Goal: Task Accomplishment & Management: Complete application form

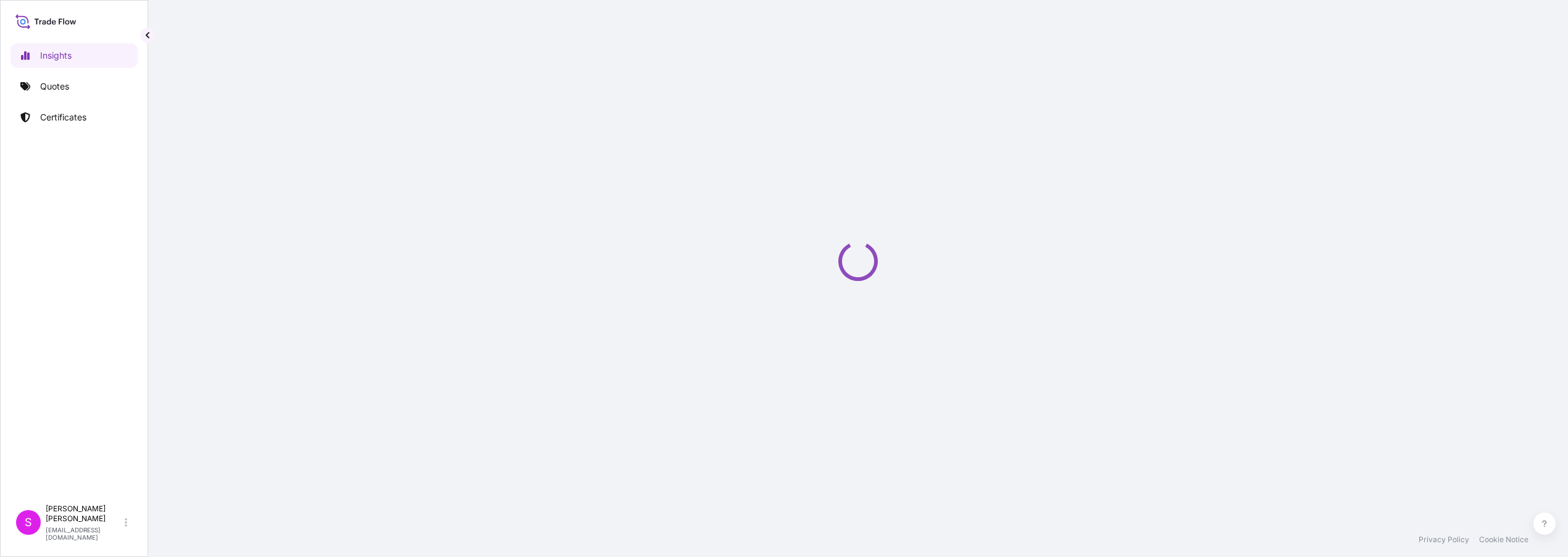
select select "2025"
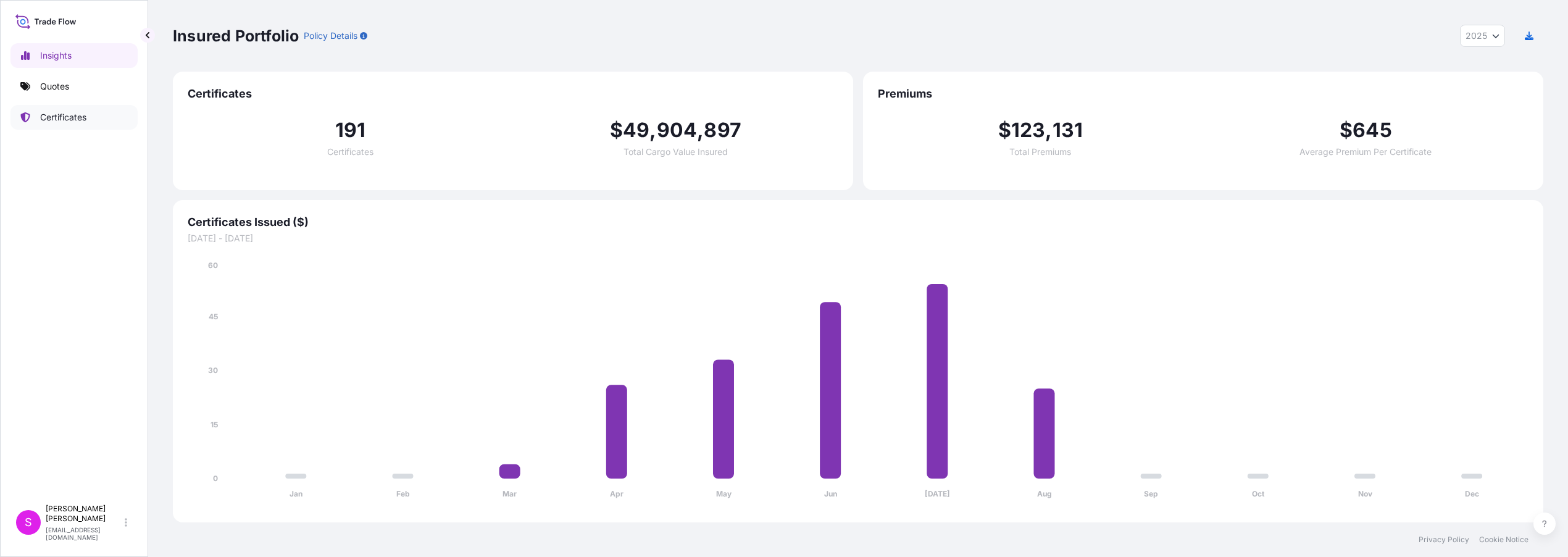
click at [70, 118] on p "Certificates" at bounding box center [63, 117] width 46 height 13
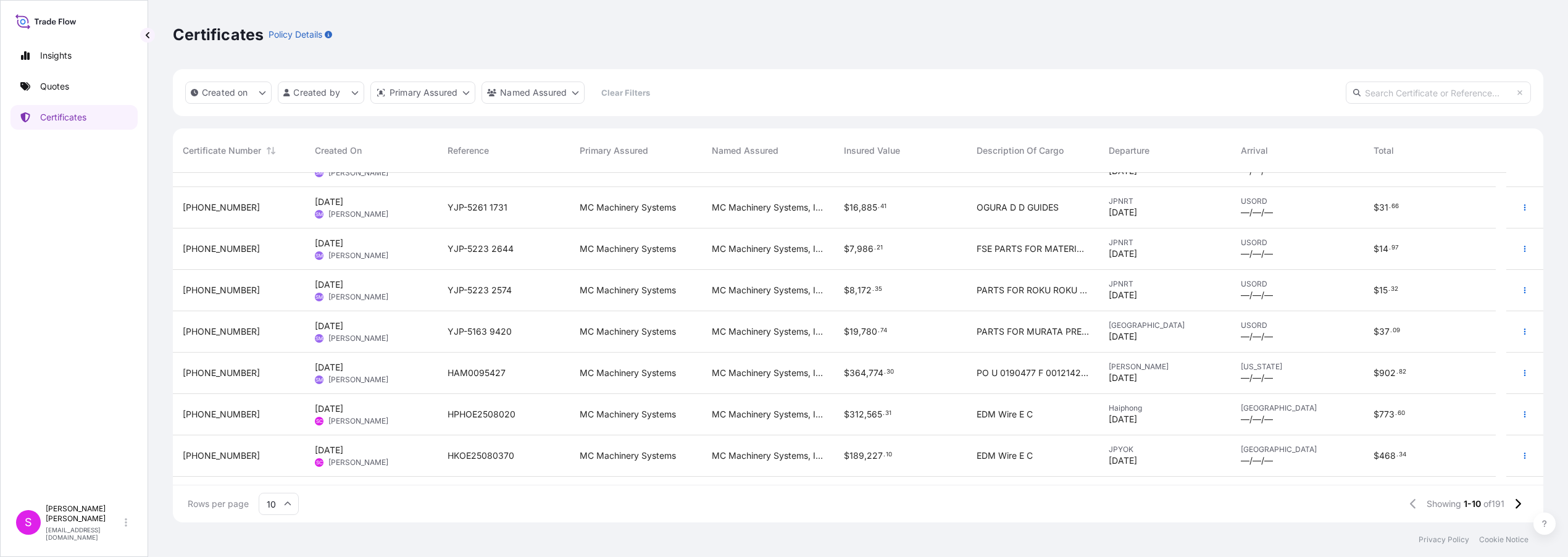
scroll to position [101, 0]
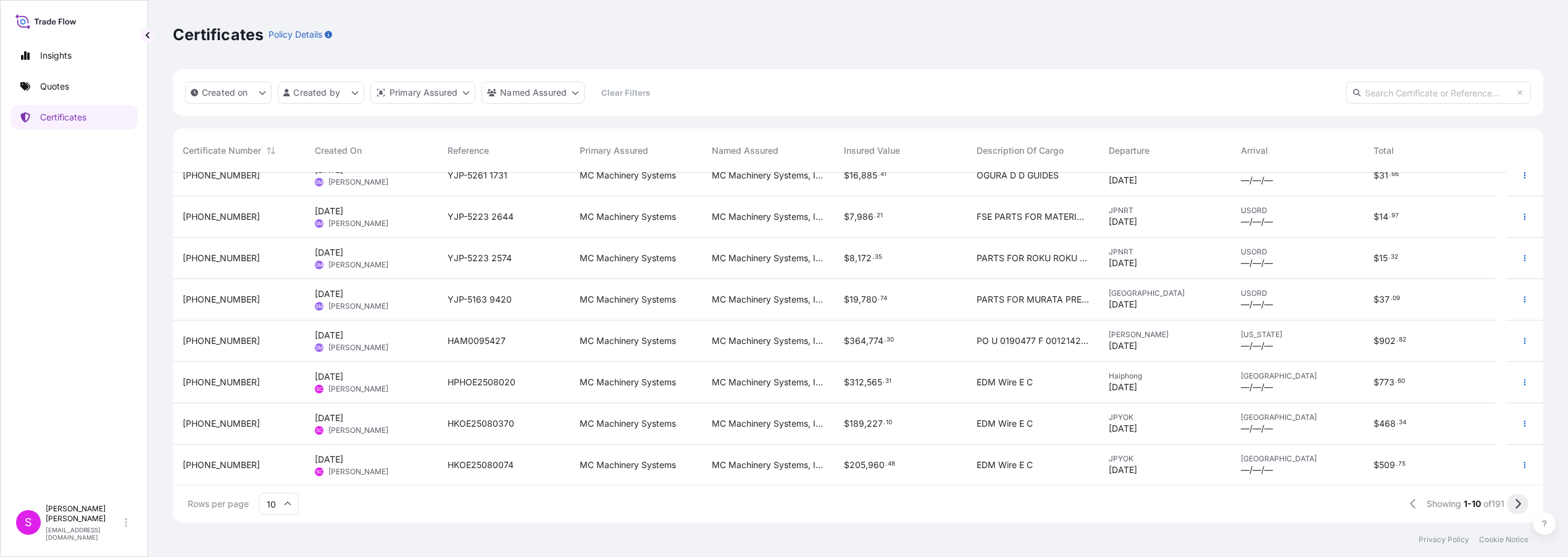
click at [1515, 505] on icon at bounding box center [1517, 503] width 6 height 11
click at [493, 425] on span "SINS25080005" at bounding box center [480, 423] width 64 height 13
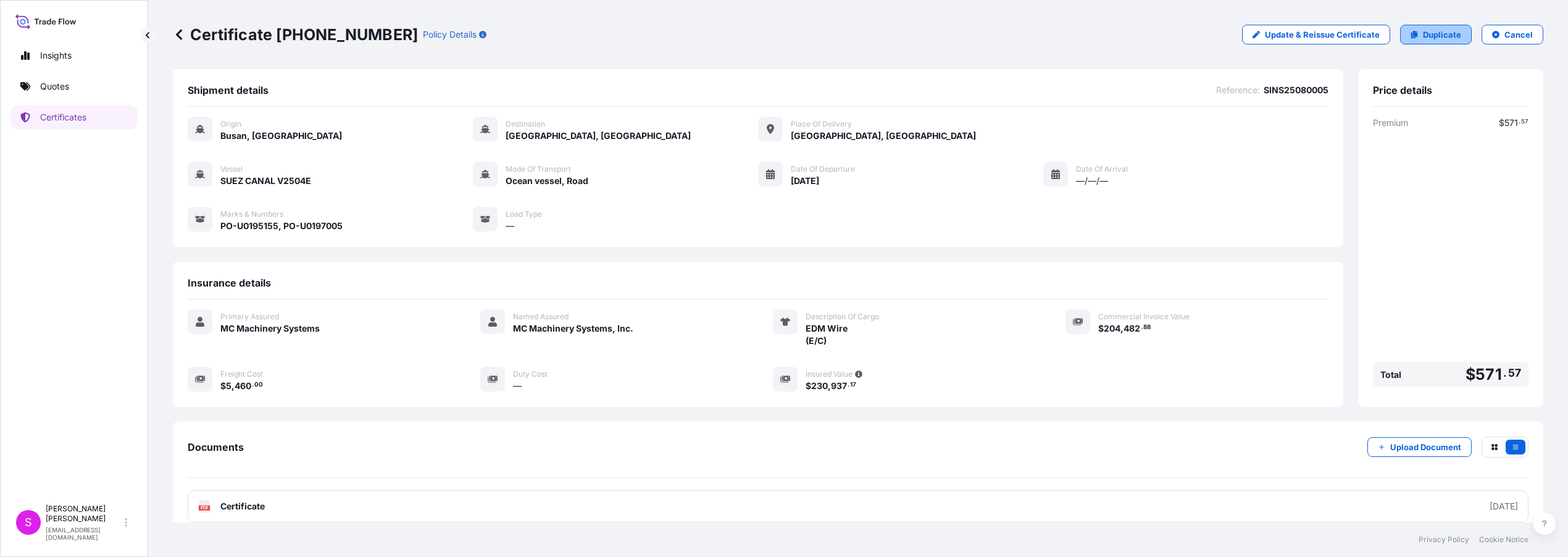
click at [1437, 34] on p "Duplicate" at bounding box center [1443, 35] width 38 height 13
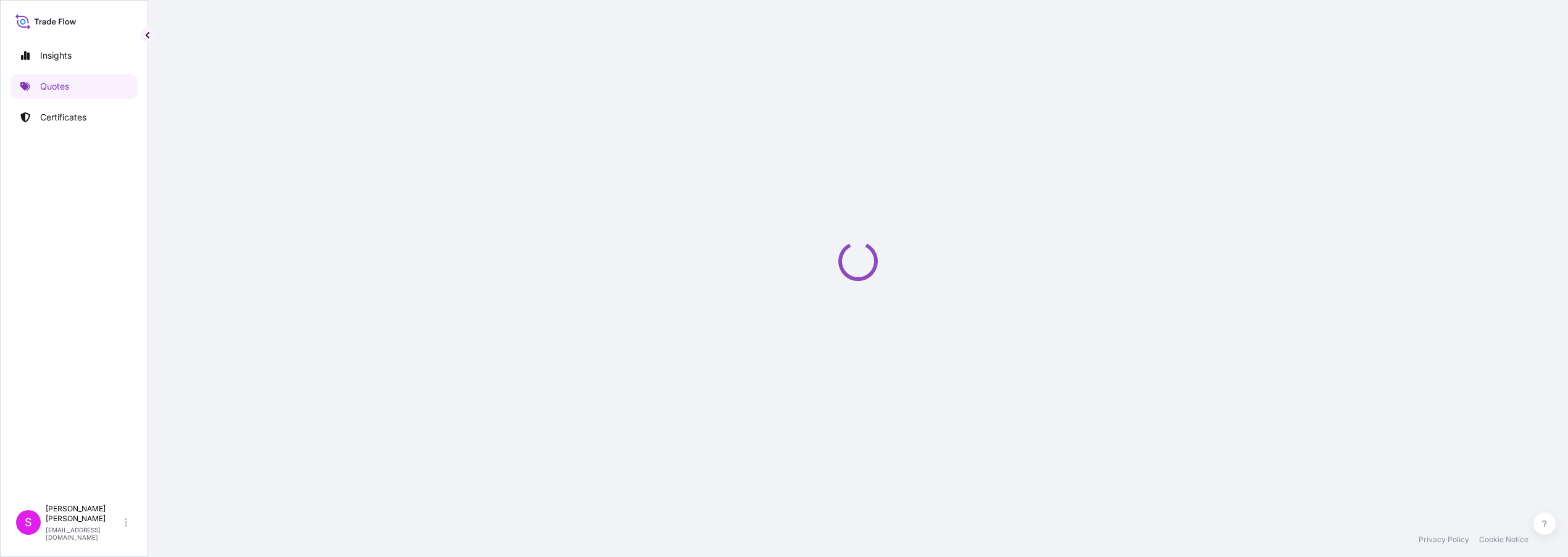
select select "Ocean Vessel"
select select "Road / Inland"
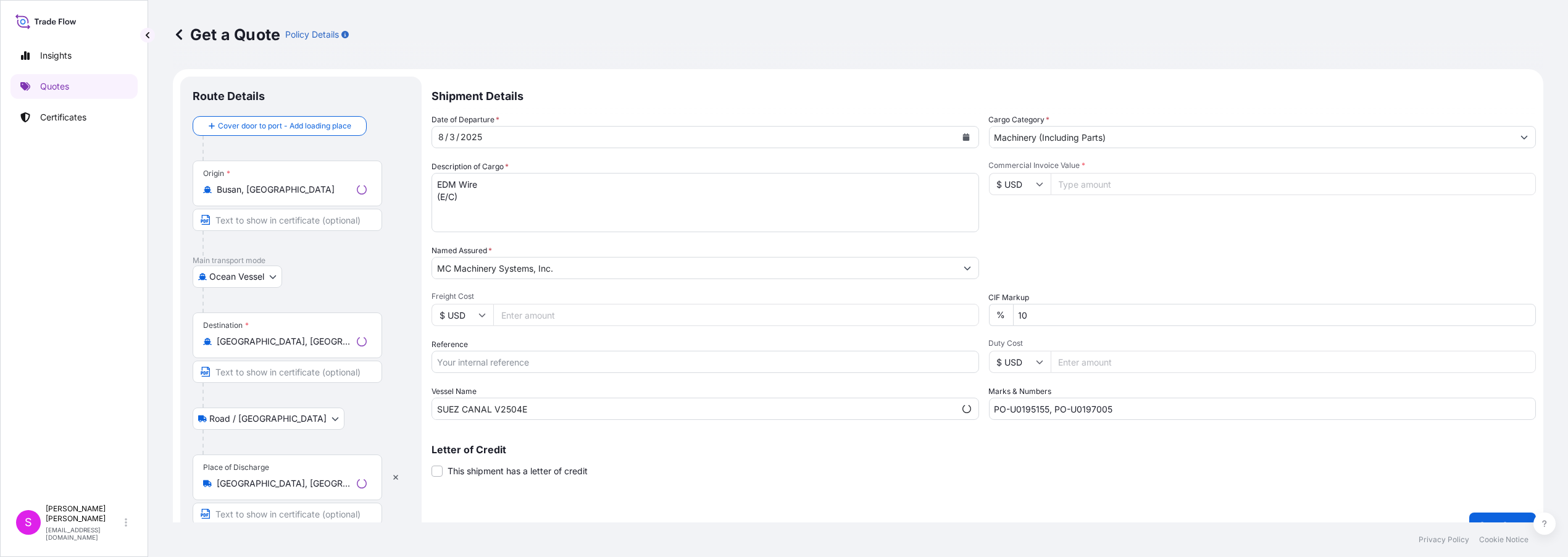
scroll to position [19, 0]
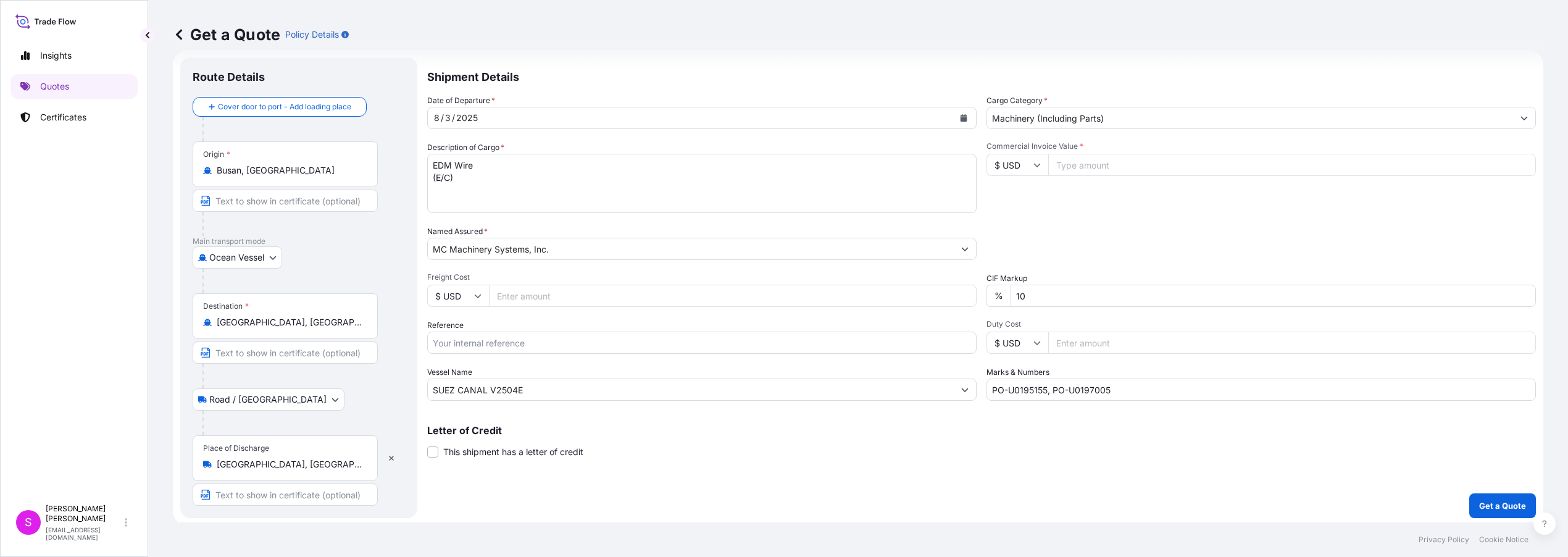
click at [960, 117] on icon "Calendar" at bounding box center [964, 118] width 7 height 7
click at [589, 153] on icon "Next" at bounding box center [585, 153] width 7 height 7
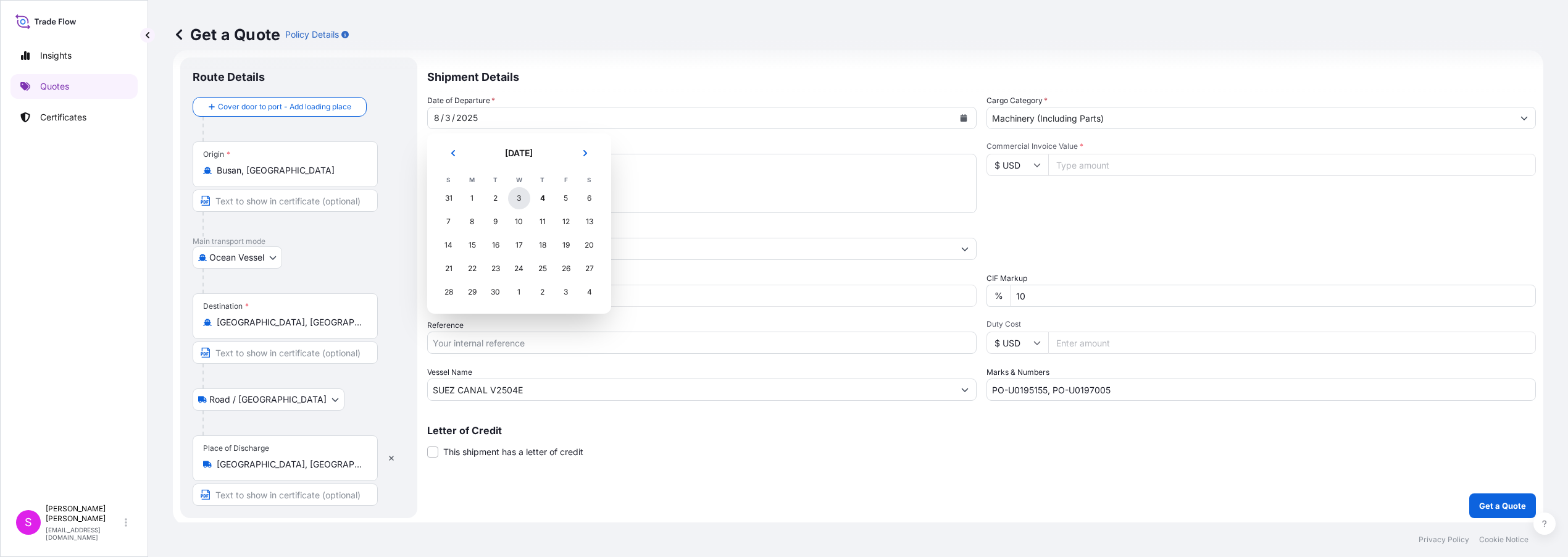
click at [520, 200] on div "3" at bounding box center [519, 198] width 22 height 22
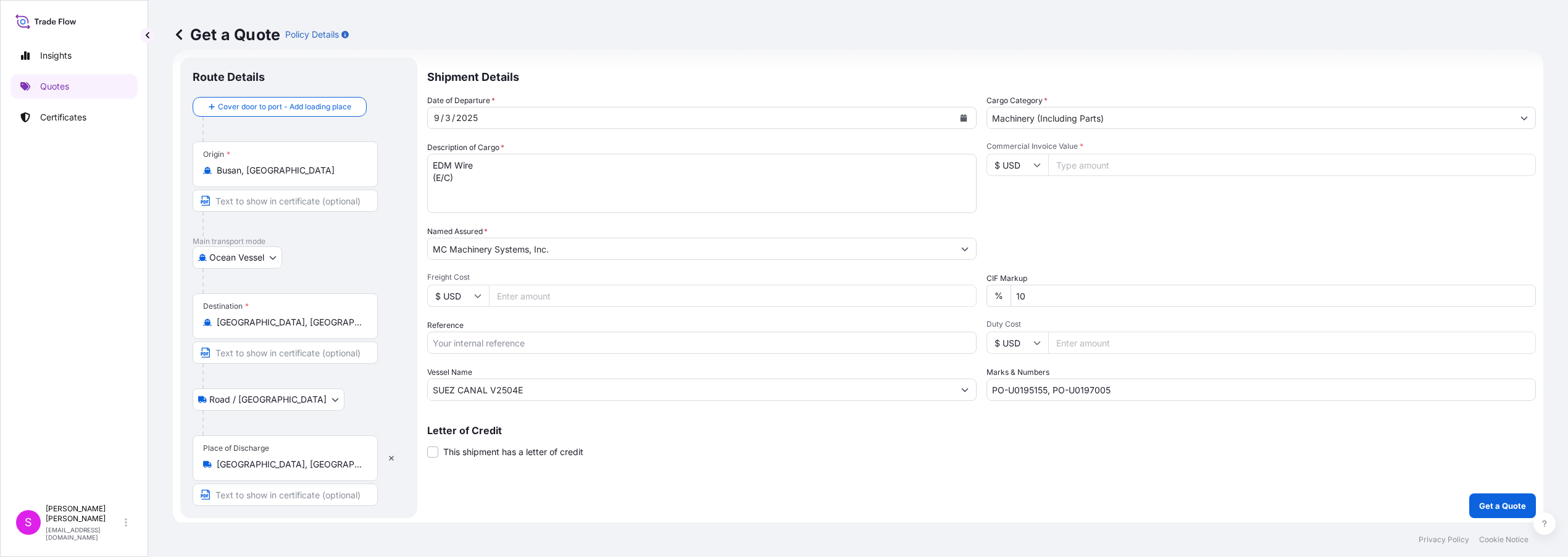
click at [523, 298] on input "Freight Cost" at bounding box center [732, 295] width 488 height 22
type input "4690.00"
drag, startPoint x: 482, startPoint y: 343, endPoint x: 489, endPoint y: 341, distance: 7.3
click at [482, 343] on input "Reference" at bounding box center [701, 343] width 550 height 22
type input "SINS25080034"
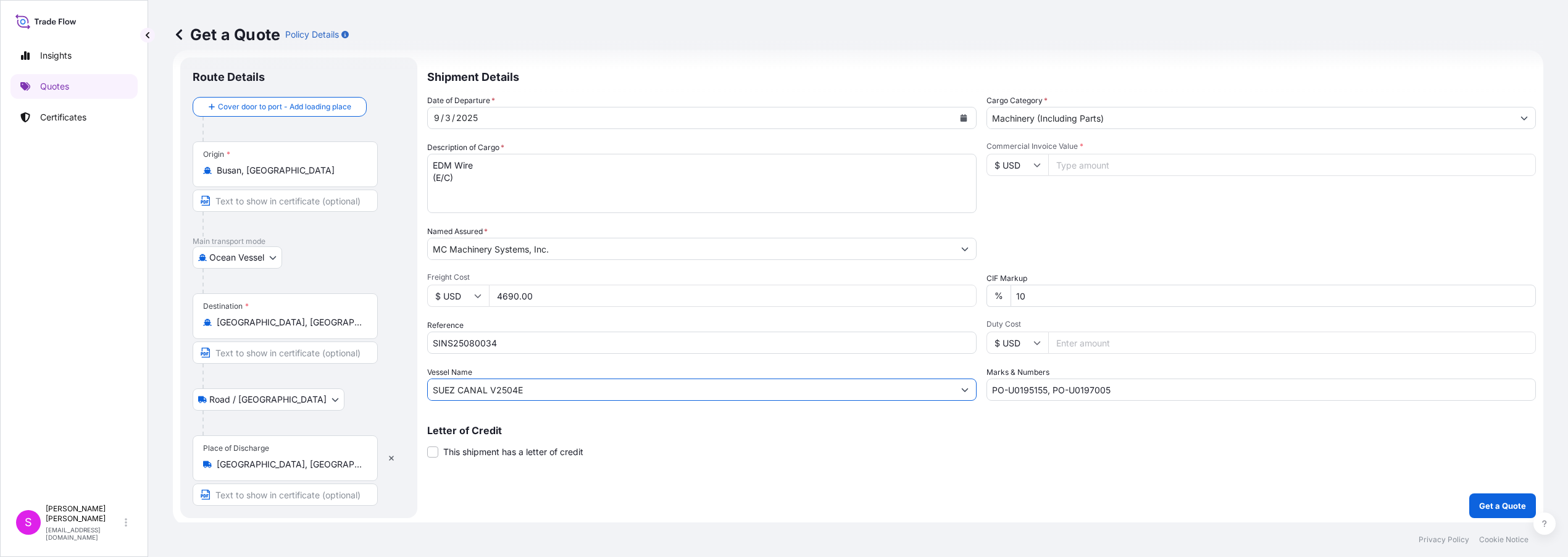
drag, startPoint x: 535, startPoint y: 388, endPoint x: 398, endPoint y: 394, distance: 137.1
click at [398, 394] on form "Route Details Cover door to port - Add loading place Place of loading Road / In…" at bounding box center [858, 287] width 1371 height 475
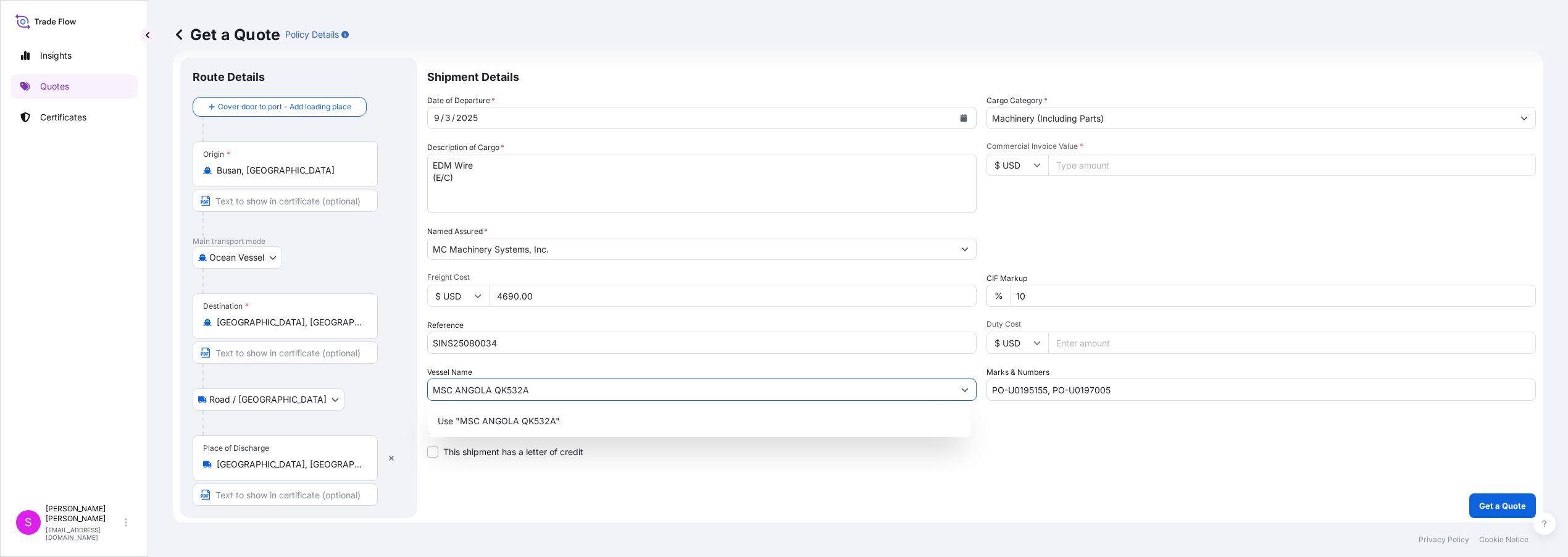
type input "MSC ANGOLA QK532A"
click at [1078, 162] on input "Commercial Invoice Value *" at bounding box center [1292, 164] width 488 height 22
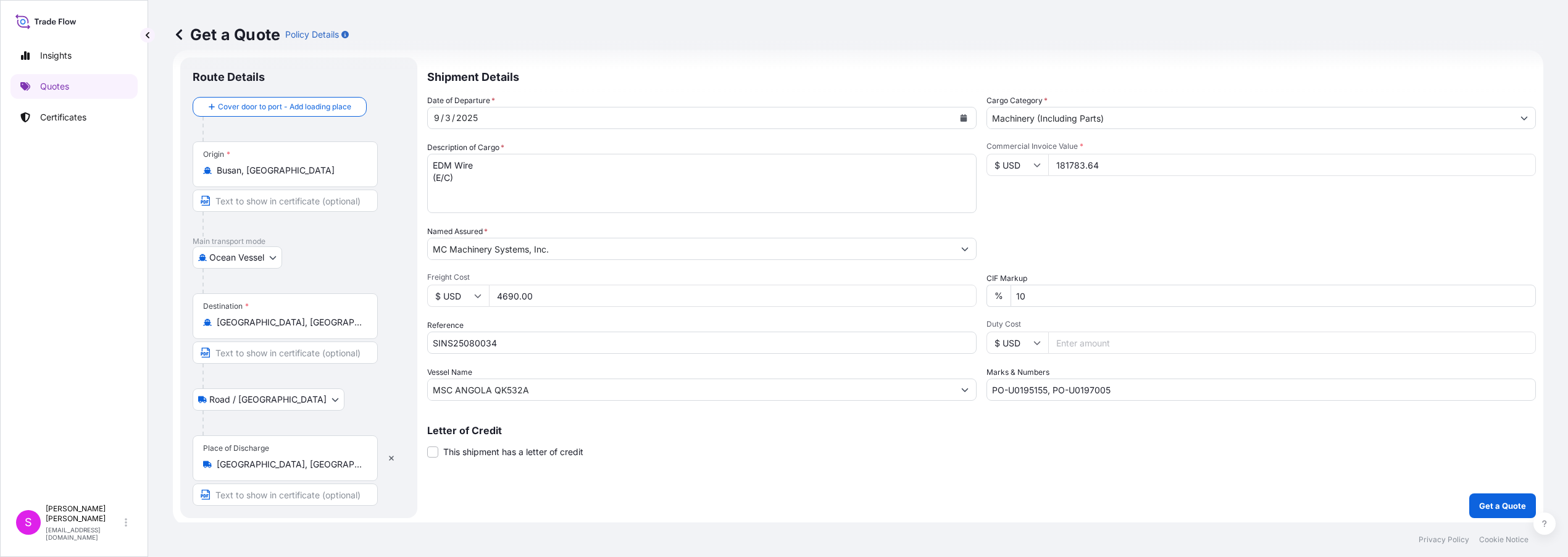
type input "181783.64"
click at [1112, 390] on input "PO-U0195155, PO-U0197005" at bounding box center [1261, 390] width 550 height 22
type input "PO-U0195696"
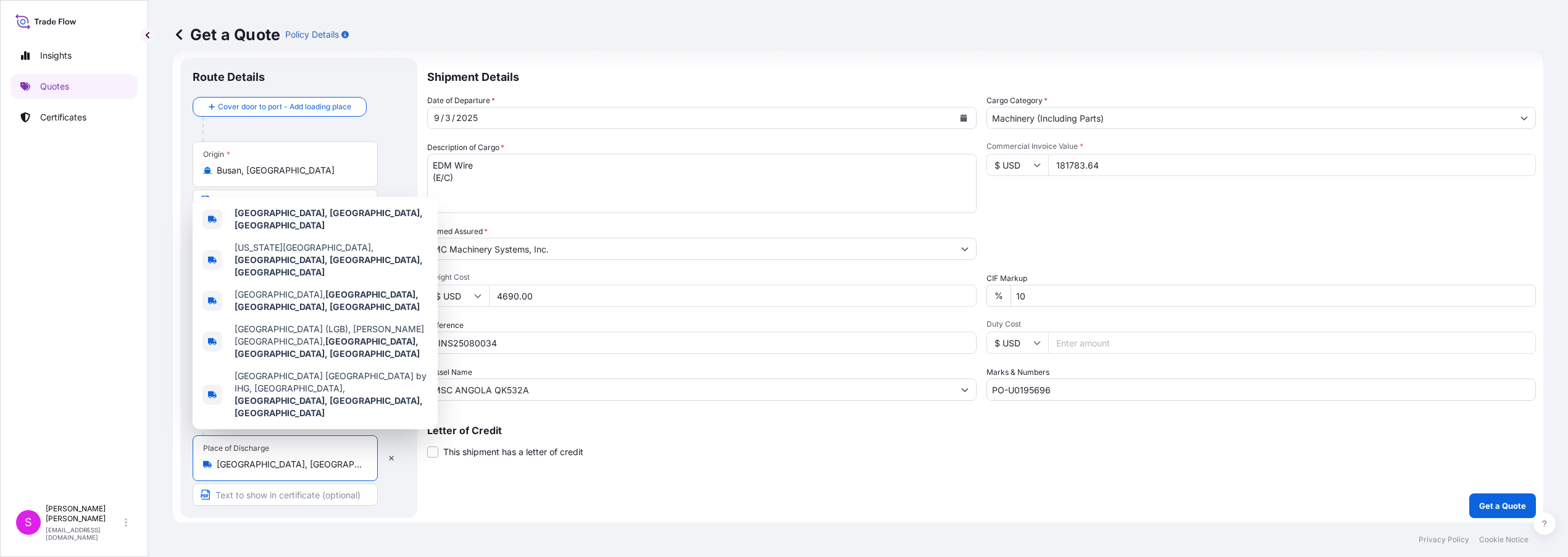
drag, startPoint x: 310, startPoint y: 464, endPoint x: 200, endPoint y: 462, distance: 110.0
click at [200, 462] on div "Place of Discharge Long Beach, CA, USA" at bounding box center [285, 458] width 185 height 45
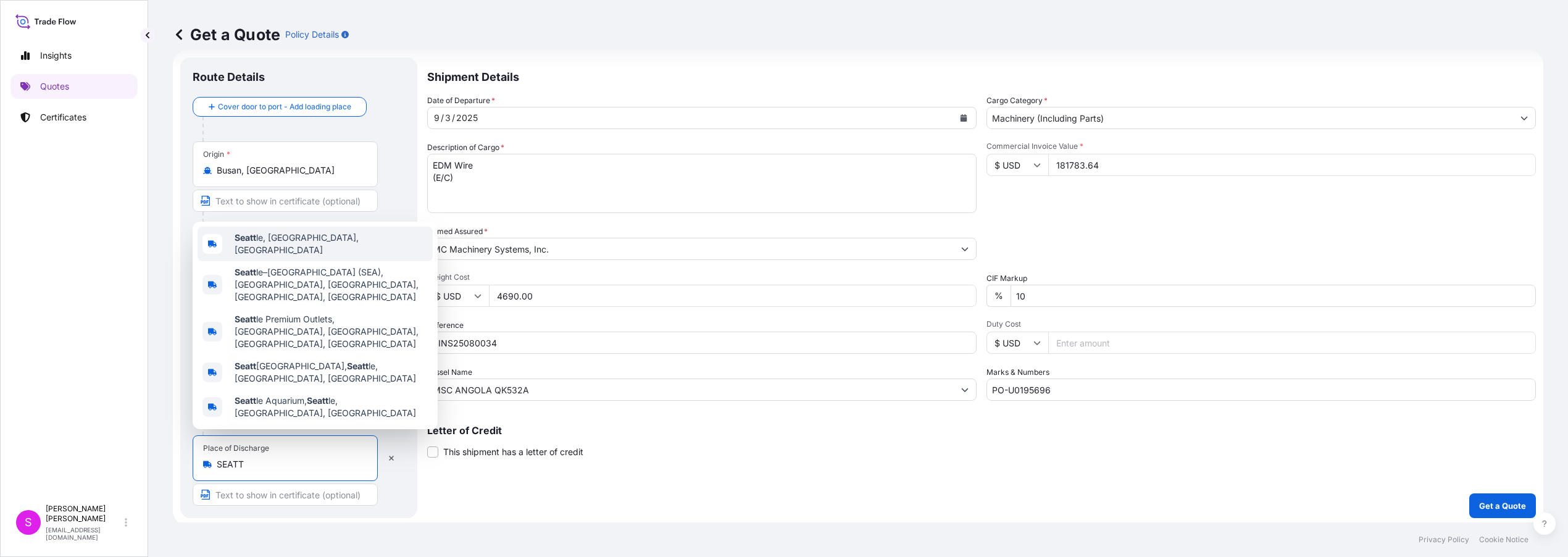
click at [271, 256] on span "Seatt le, WA, USA" at bounding box center [331, 244] width 194 height 25
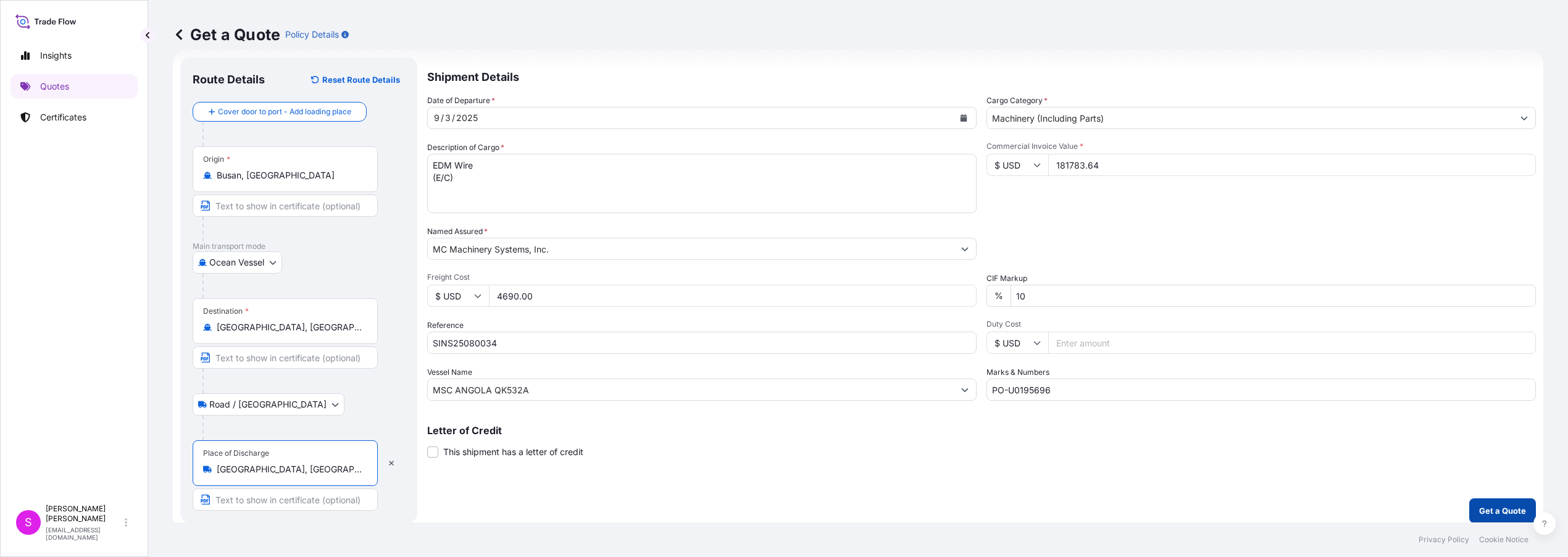
type input "Seattle, WA, USA"
click at [1484, 508] on p "Get a Quote" at bounding box center [1503, 511] width 47 height 13
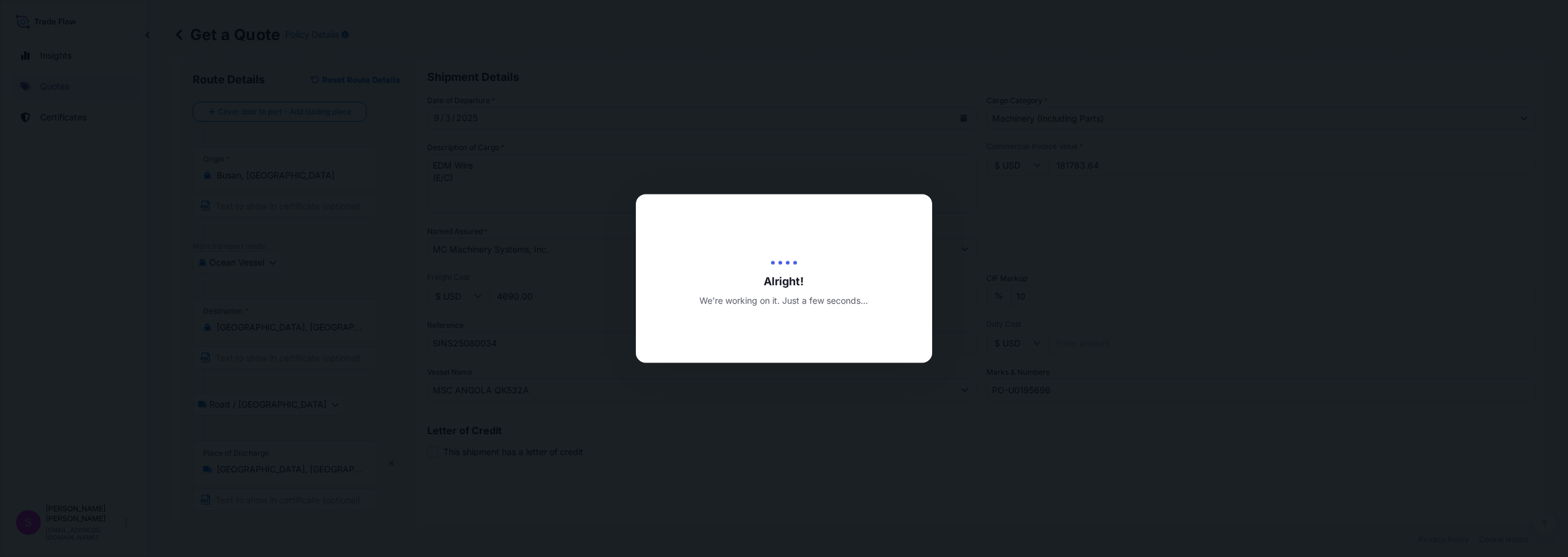
type input "09/04/2025"
select select "Ocean Vessel"
select select "Road / Inland"
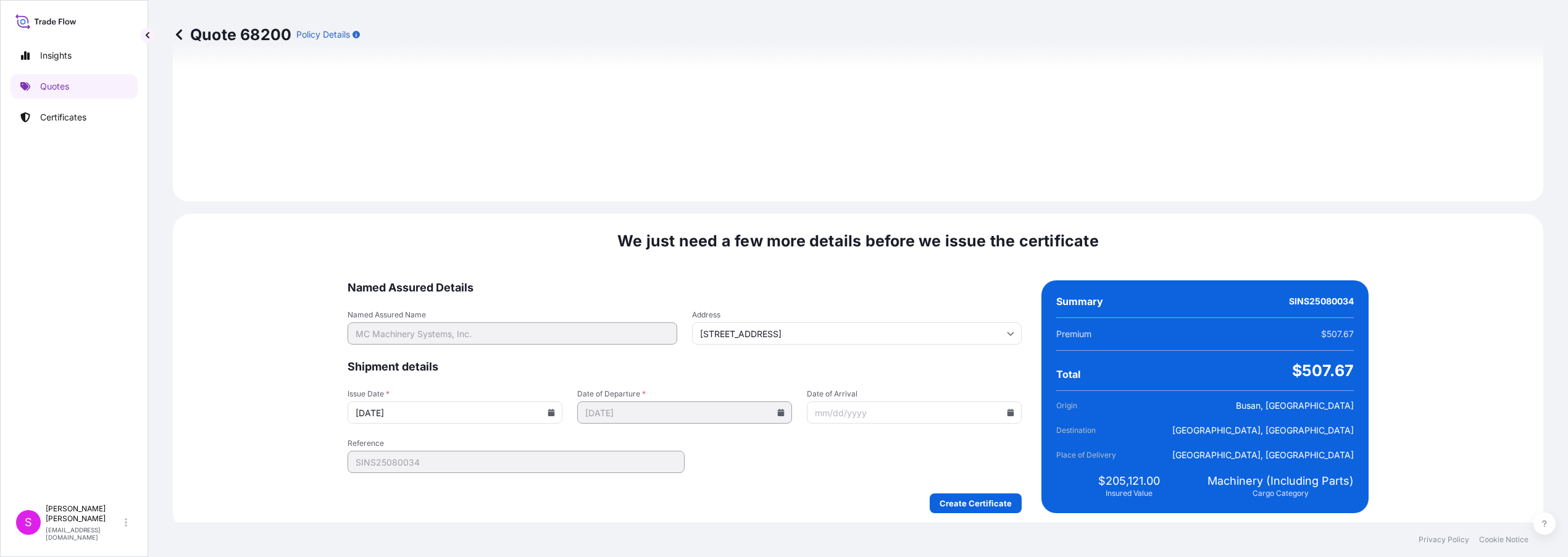
scroll to position [1466, 0]
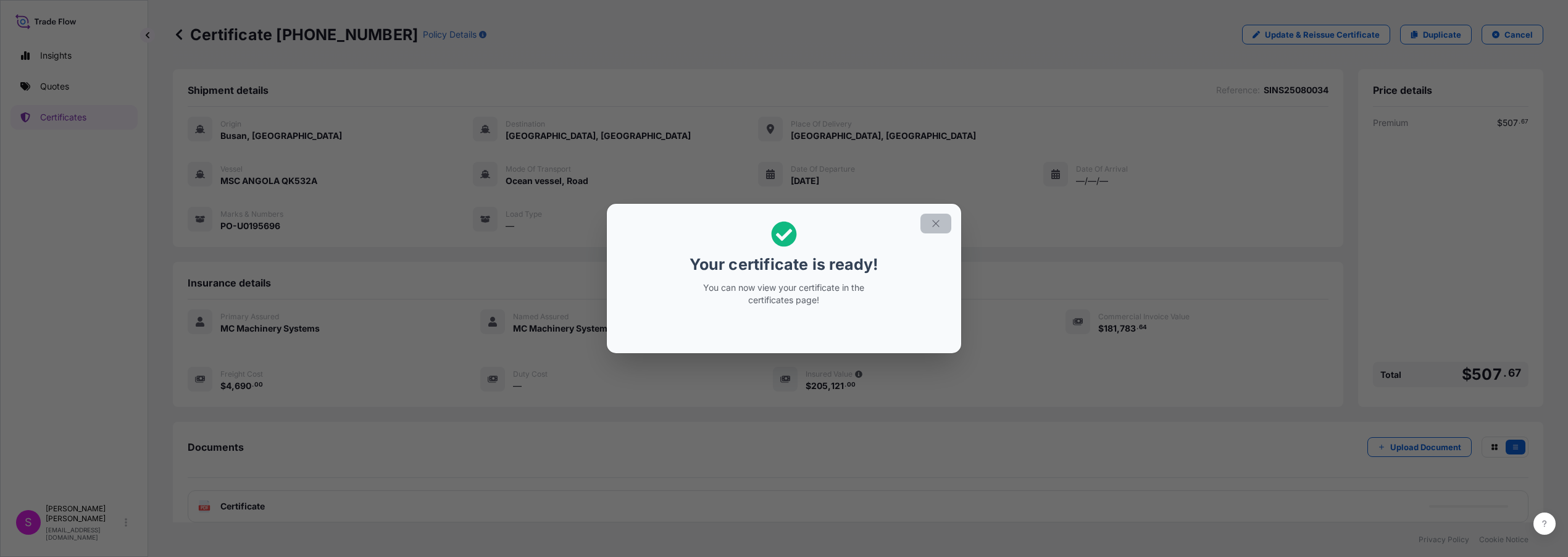
click at [933, 224] on icon "button" at bounding box center [936, 224] width 11 height 11
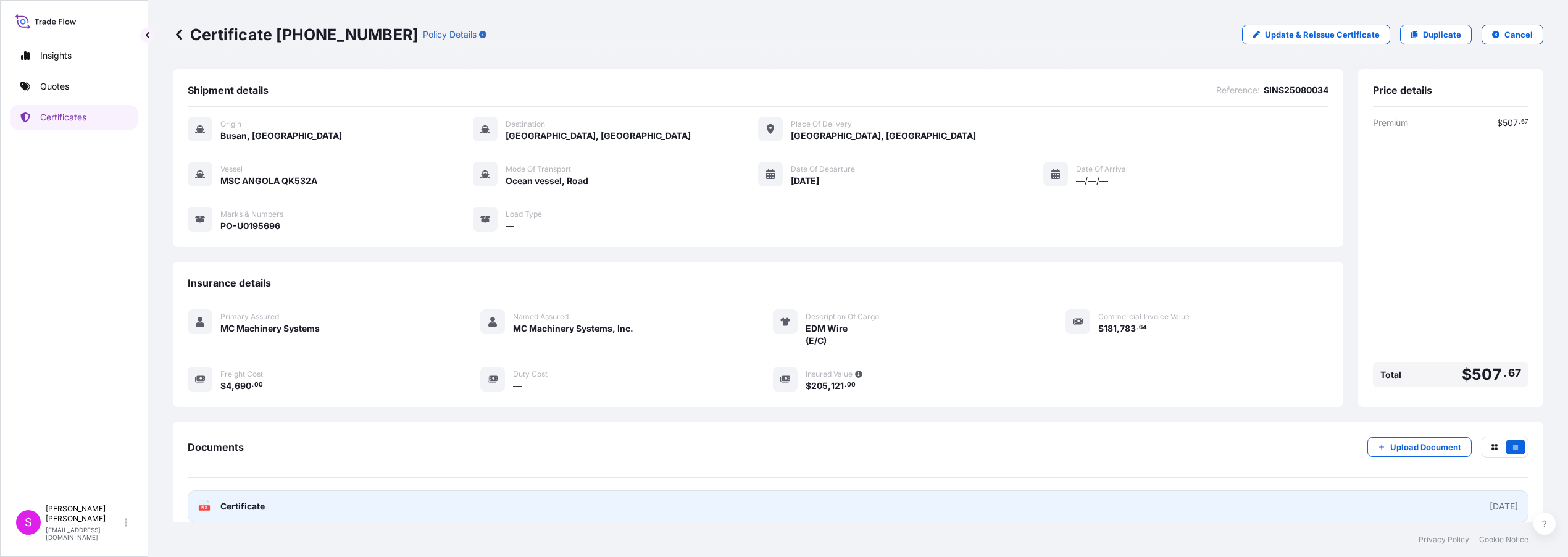
click at [242, 508] on span "Certificate" at bounding box center [243, 506] width 45 height 13
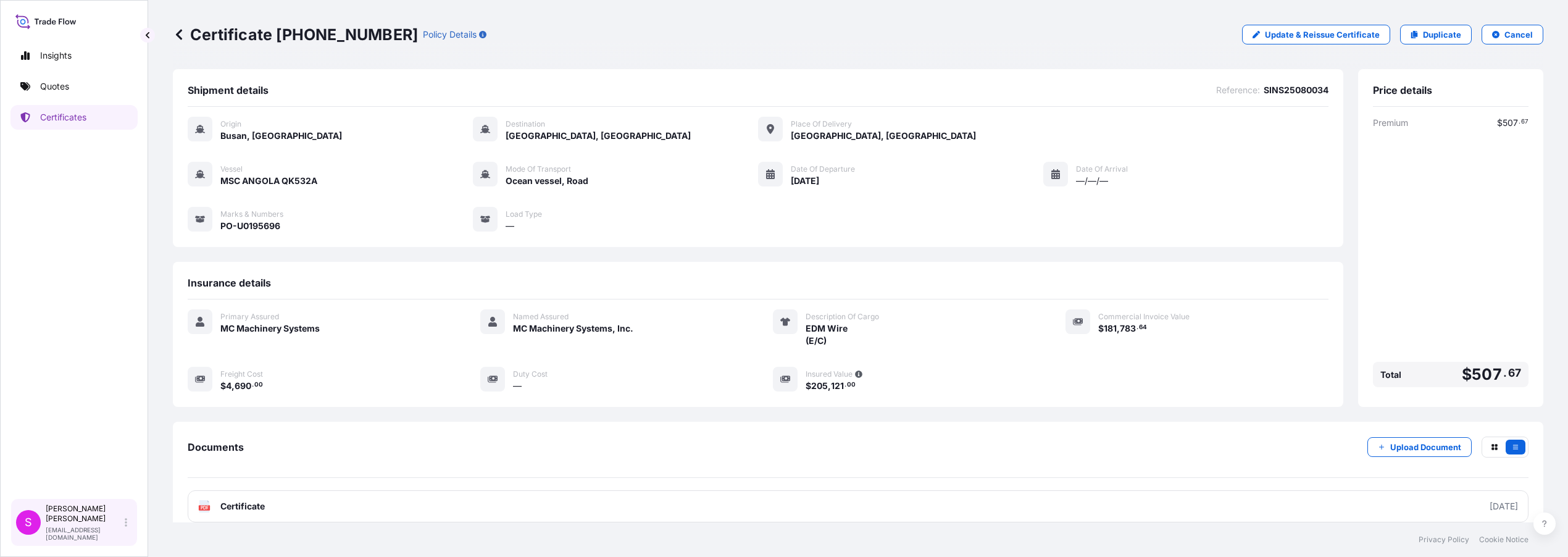
click at [58, 523] on p "Sue Cameron" at bounding box center [84, 514] width 76 height 20
